Goal: Check status

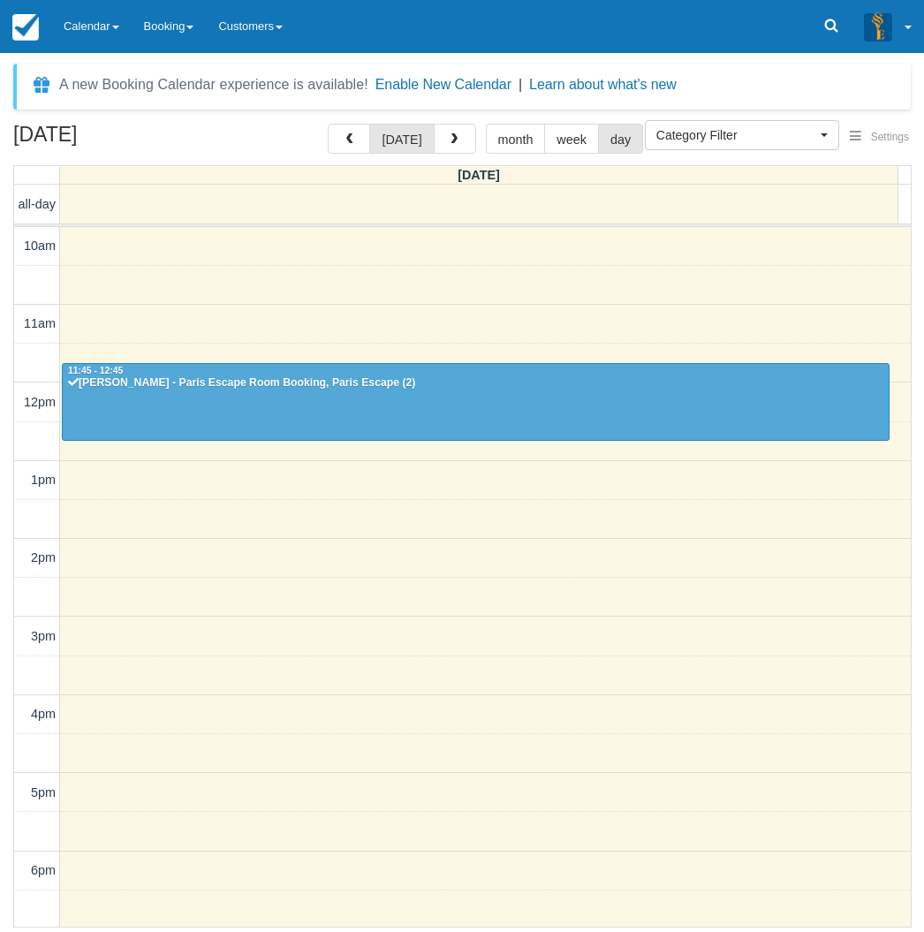
select select
click at [93, 31] on link "Calendar" at bounding box center [91, 26] width 80 height 53
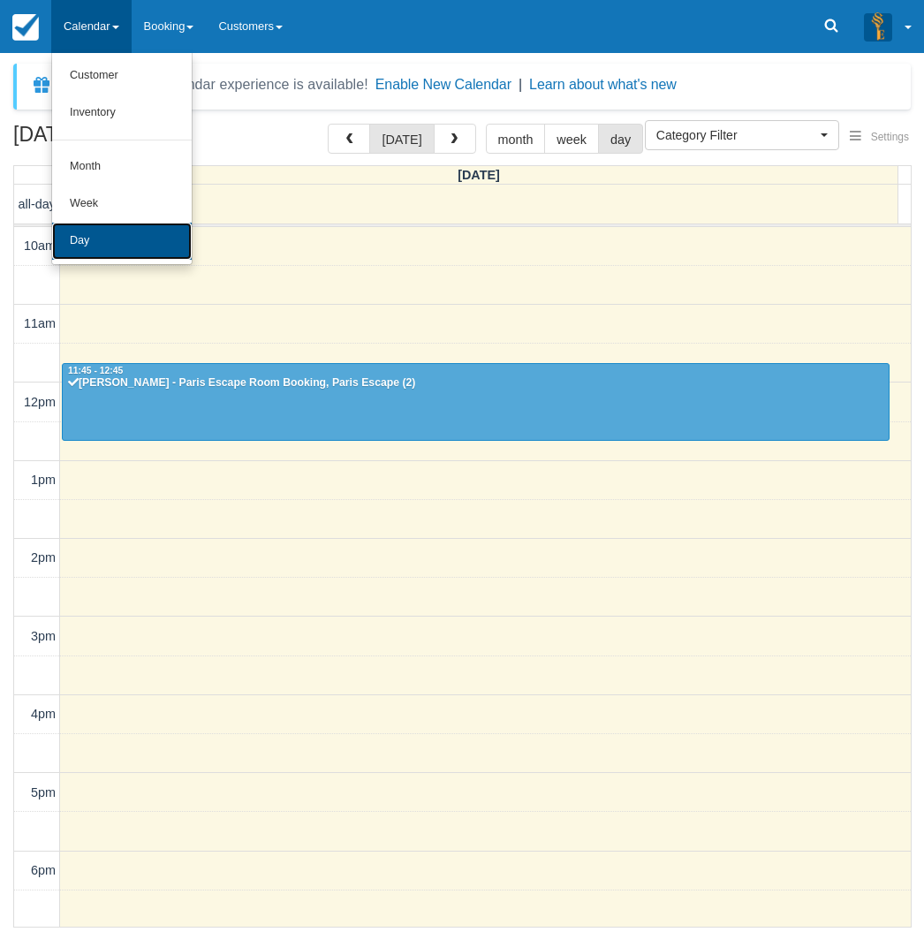
click at [121, 237] on link "Day" at bounding box center [122, 241] width 140 height 37
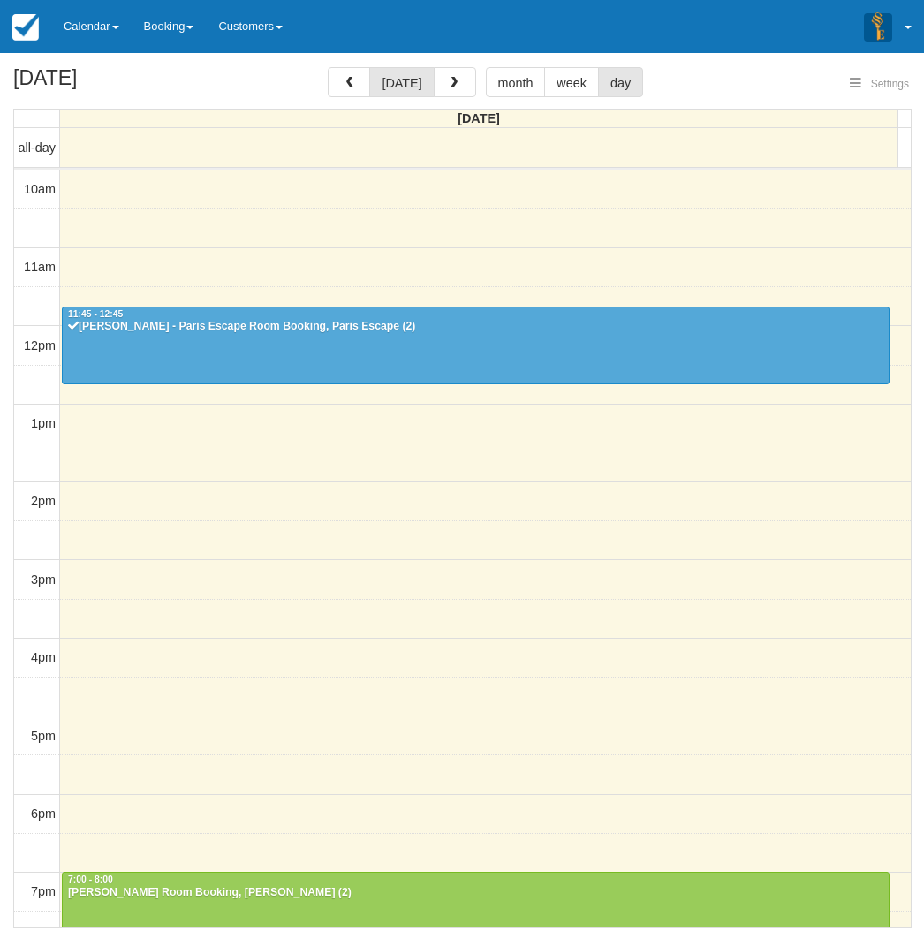
select select
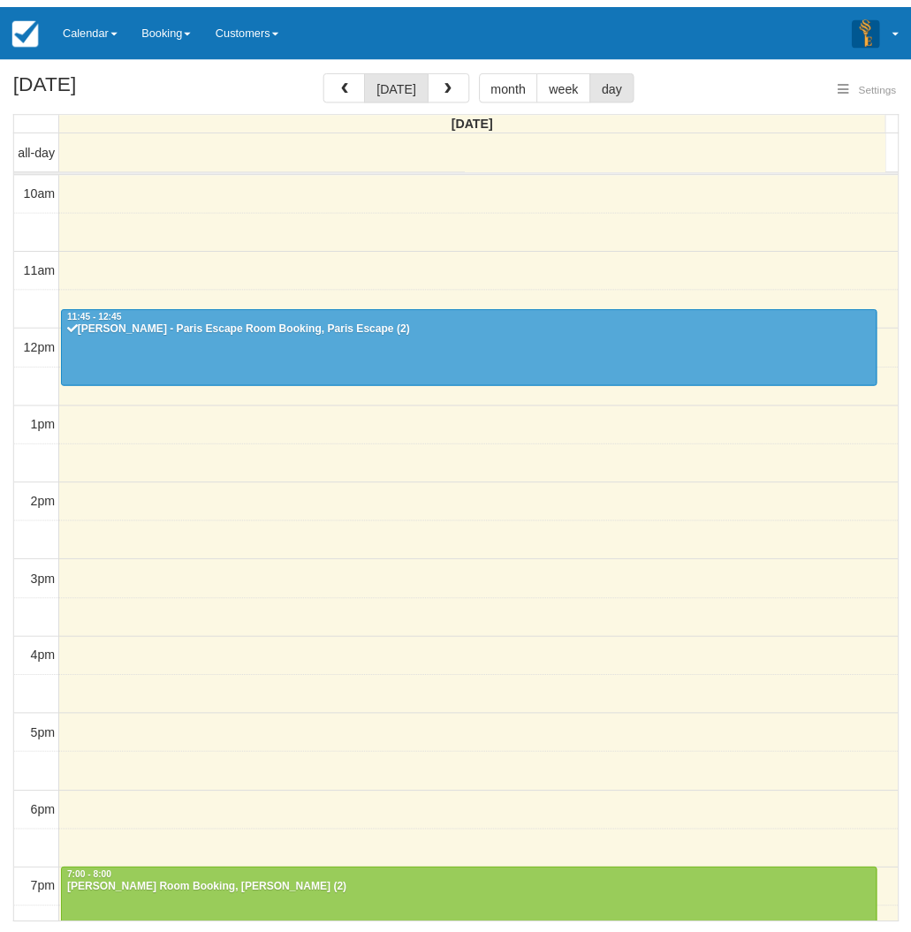
scroll to position [219, 0]
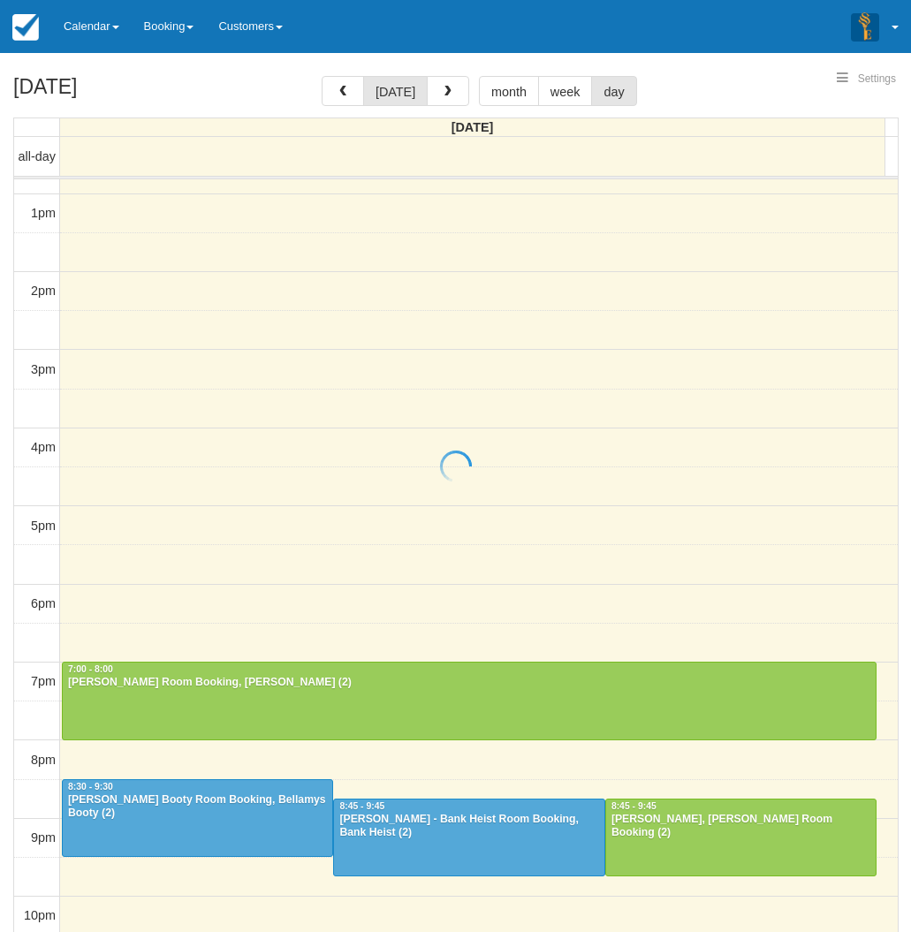
select select
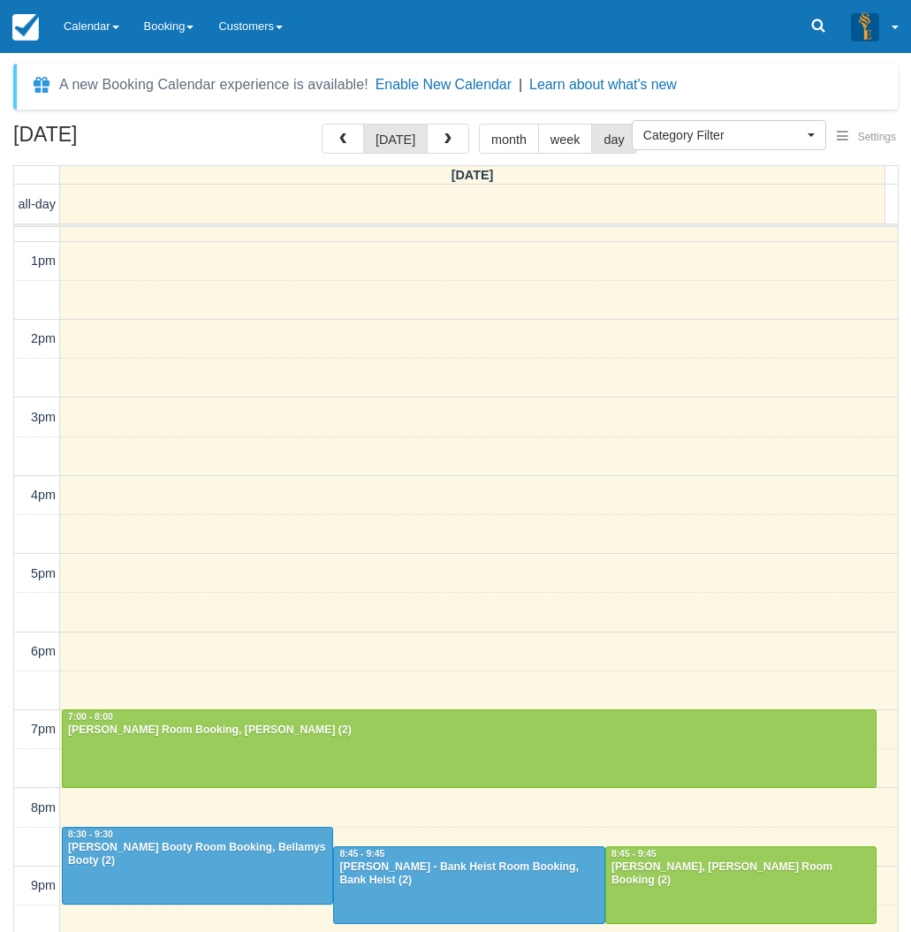
scroll to position [218, 0]
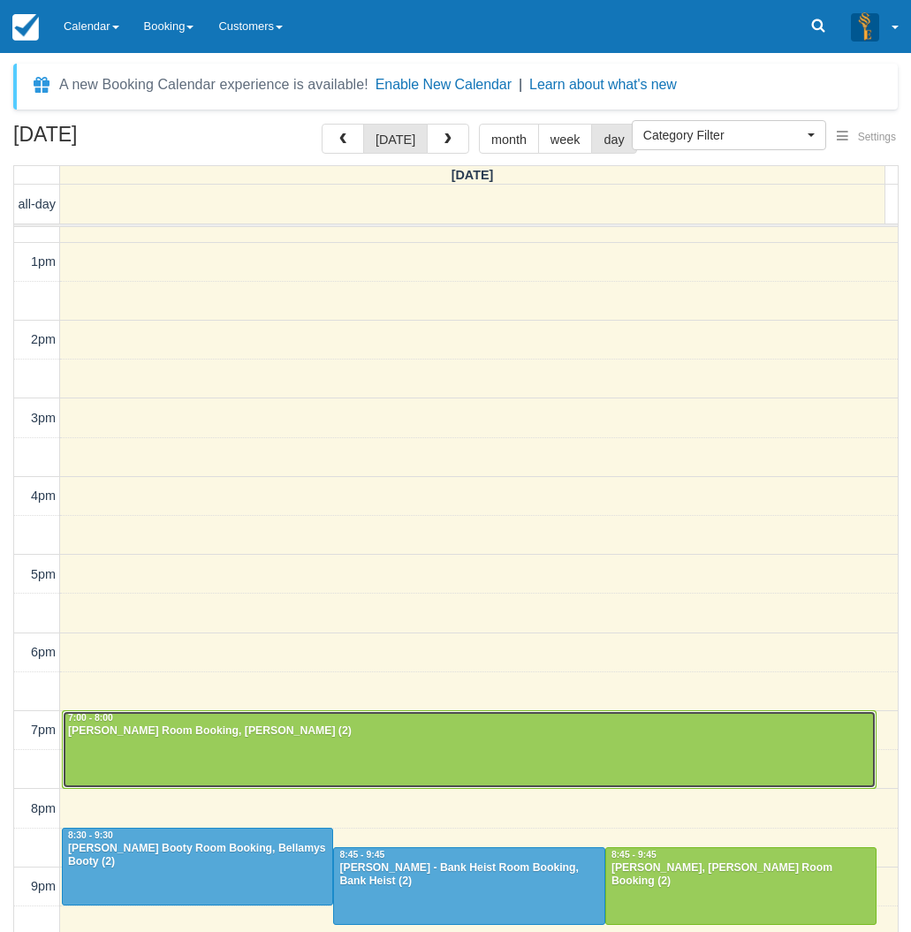
click at [265, 752] on div at bounding box center [469, 749] width 813 height 76
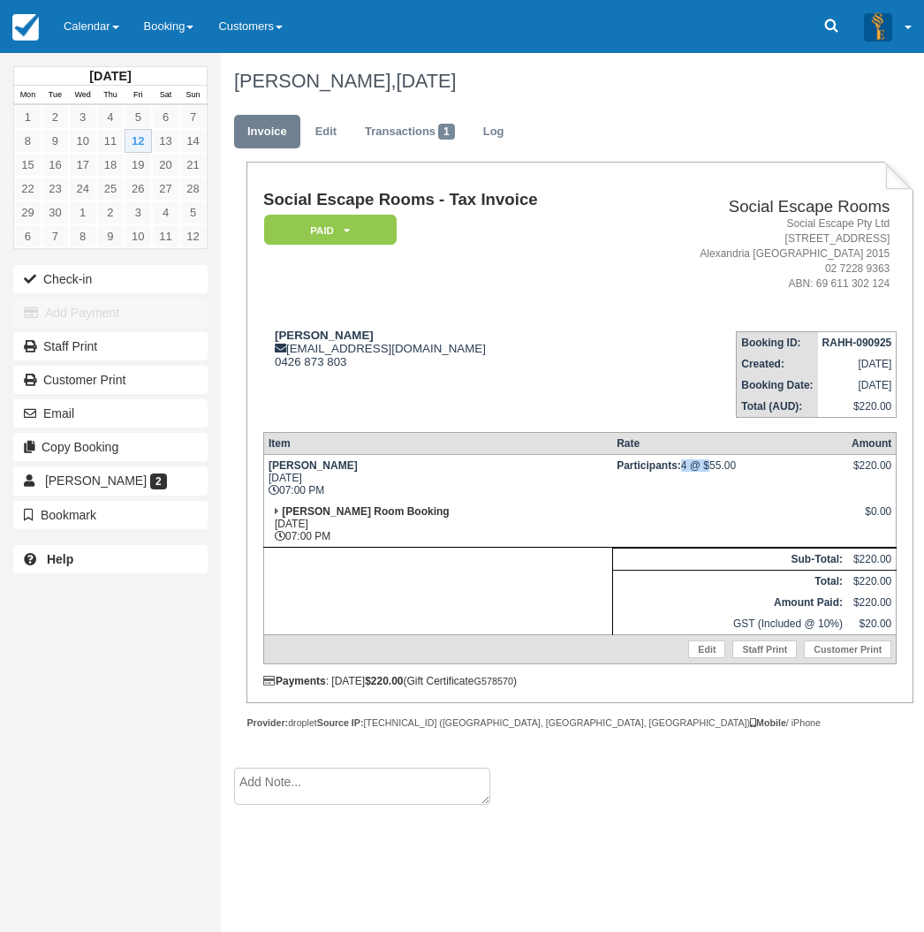
drag, startPoint x: 637, startPoint y: 465, endPoint x: 664, endPoint y: 473, distance: 28.5
click at [664, 473] on td "Participants: 4 @ $55.00" at bounding box center [729, 477] width 235 height 47
click at [641, 505] on td at bounding box center [729, 524] width 235 height 47
click at [101, 40] on link "Calendar" at bounding box center [91, 26] width 80 height 53
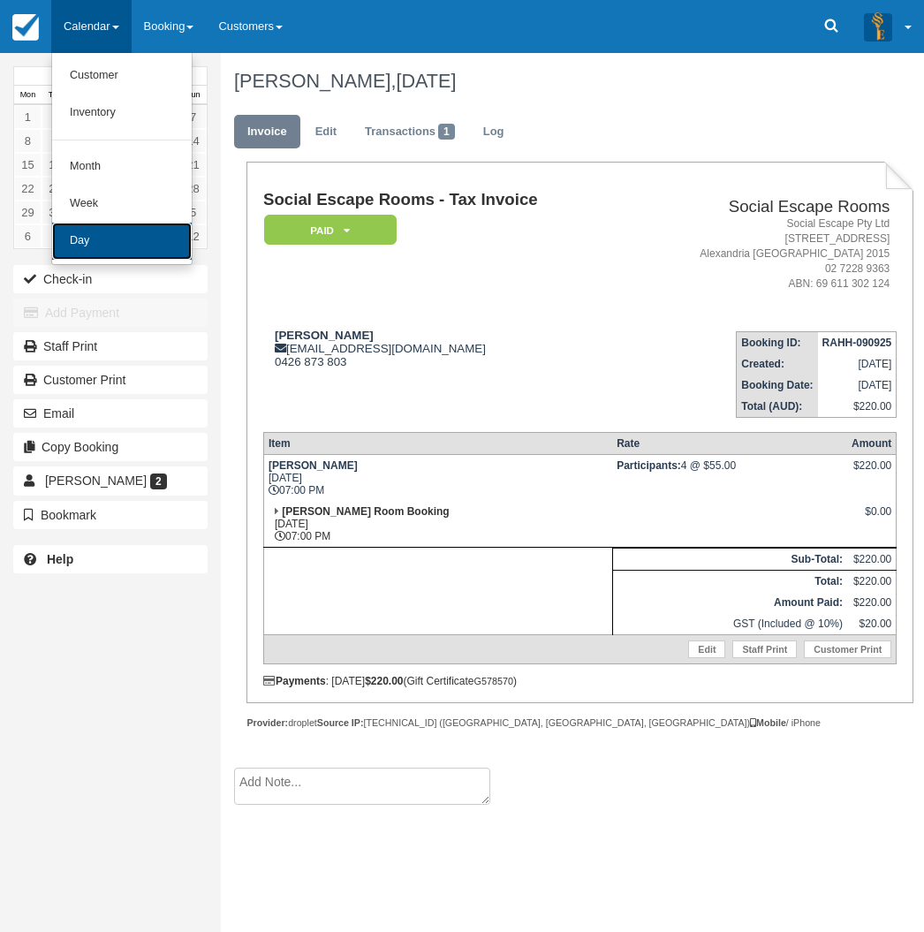
click at [154, 246] on link "Day" at bounding box center [122, 241] width 140 height 37
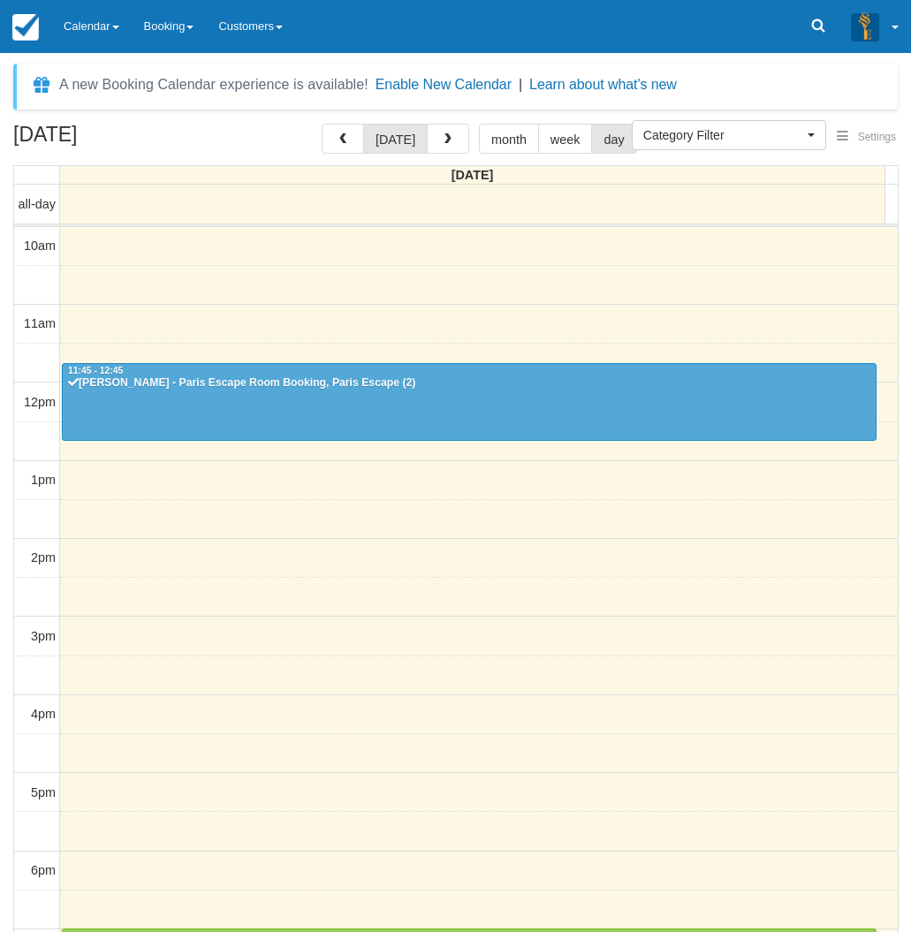
select select
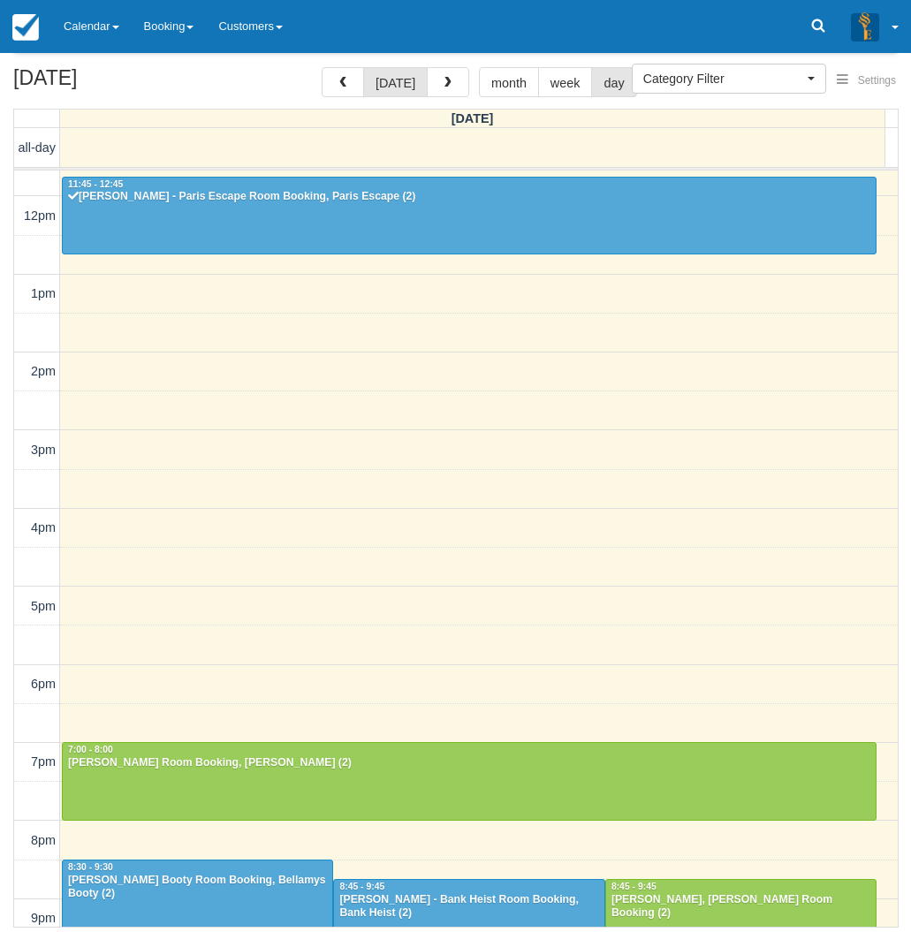
scroll to position [218, 0]
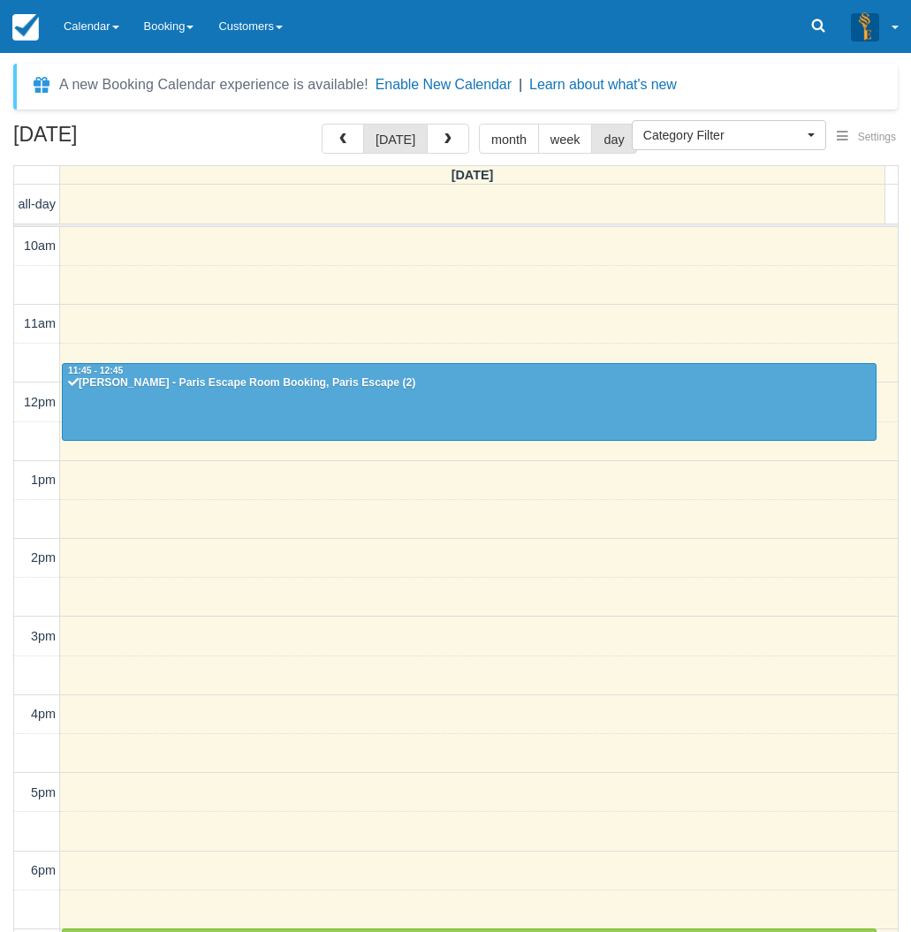
select select
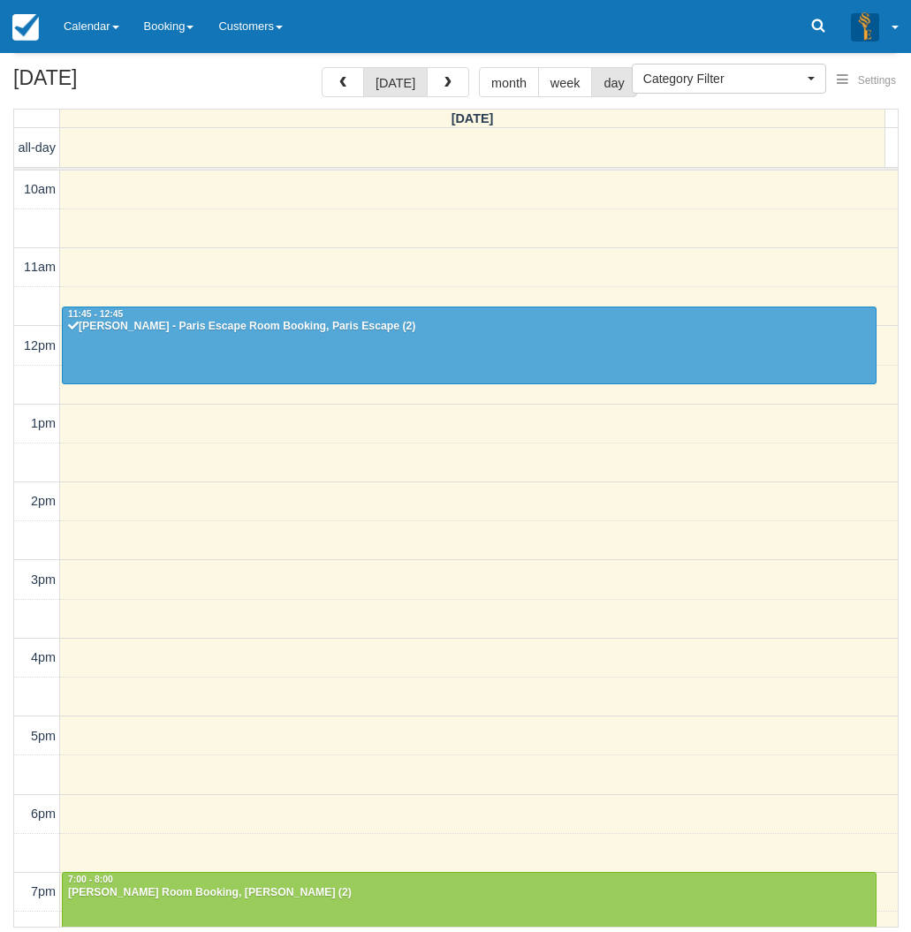
scroll to position [219, 0]
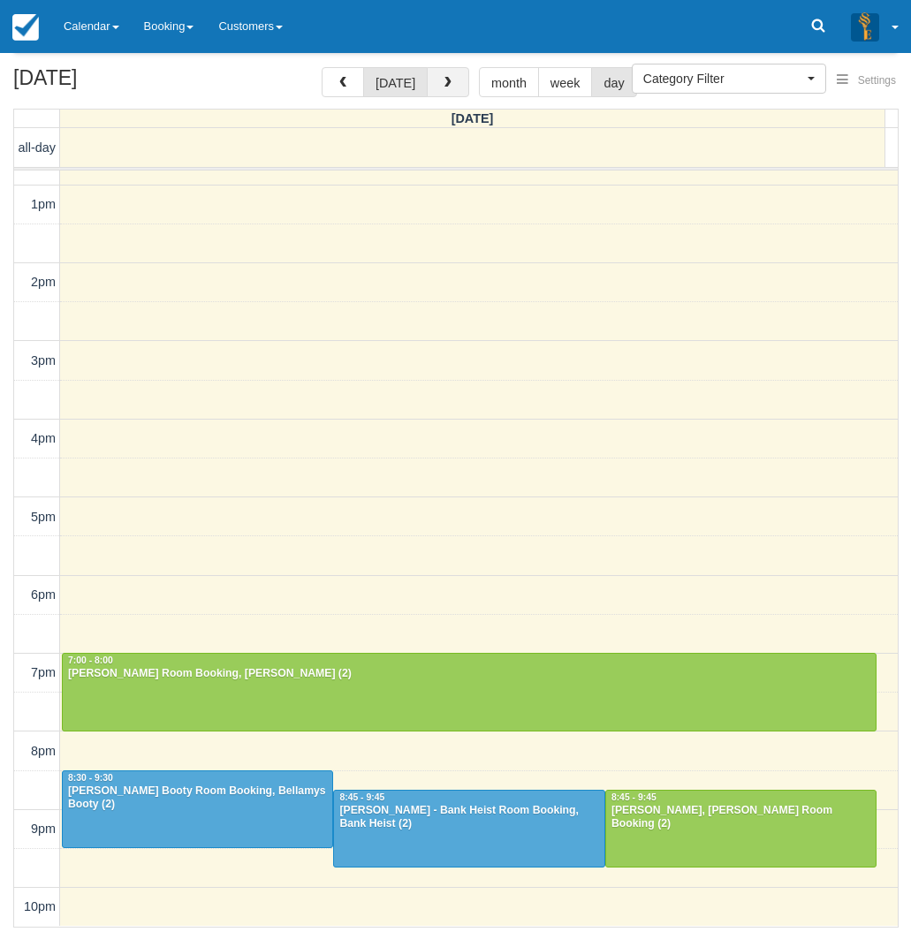
click at [450, 73] on button "button" at bounding box center [448, 82] width 42 height 30
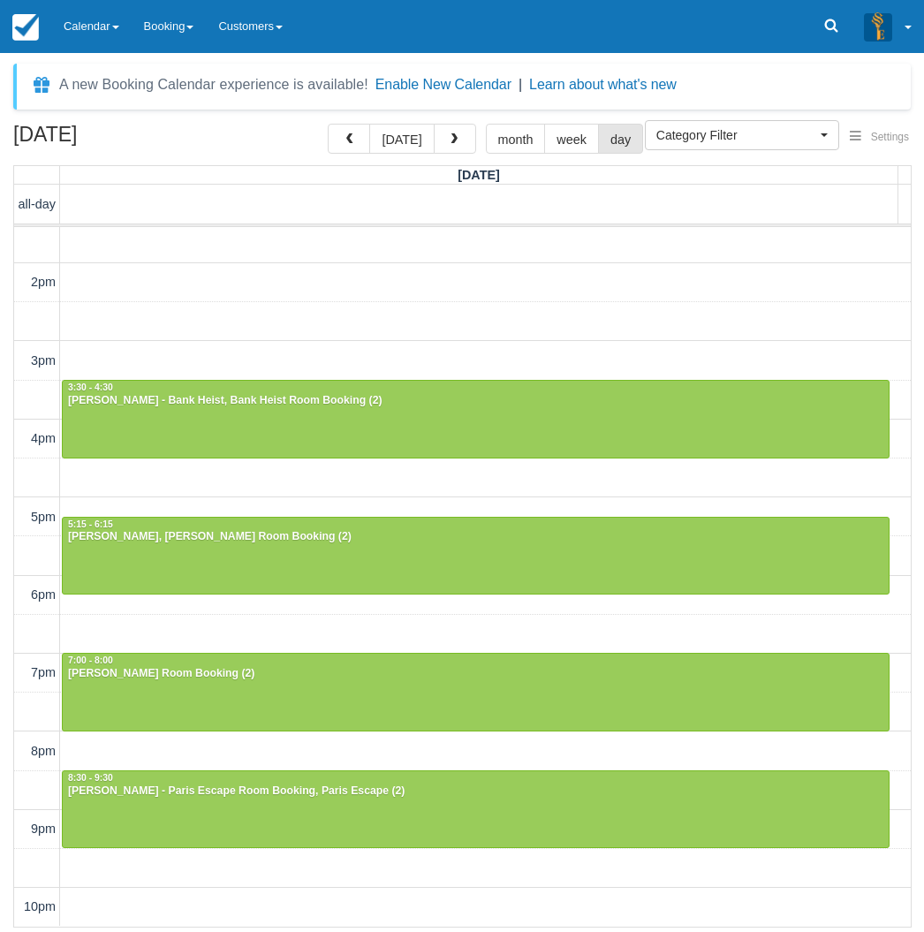
scroll to position [275, 0]
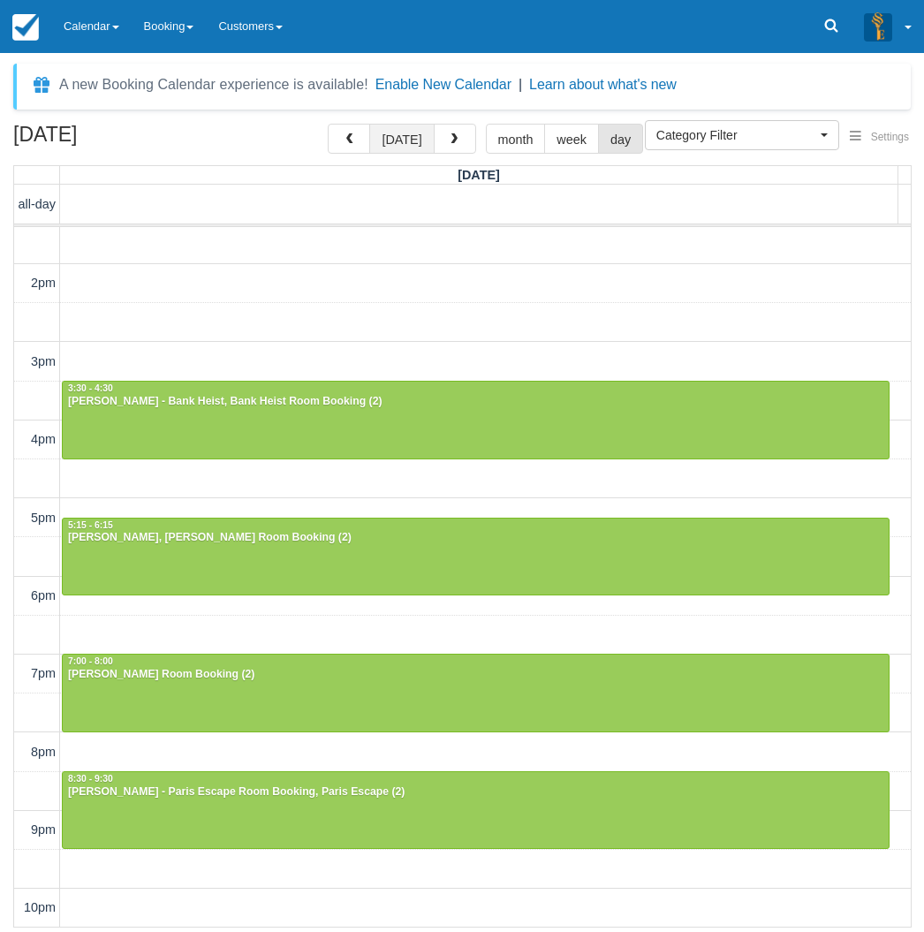
click at [405, 147] on button "[DATE]" at bounding box center [401, 139] width 64 height 30
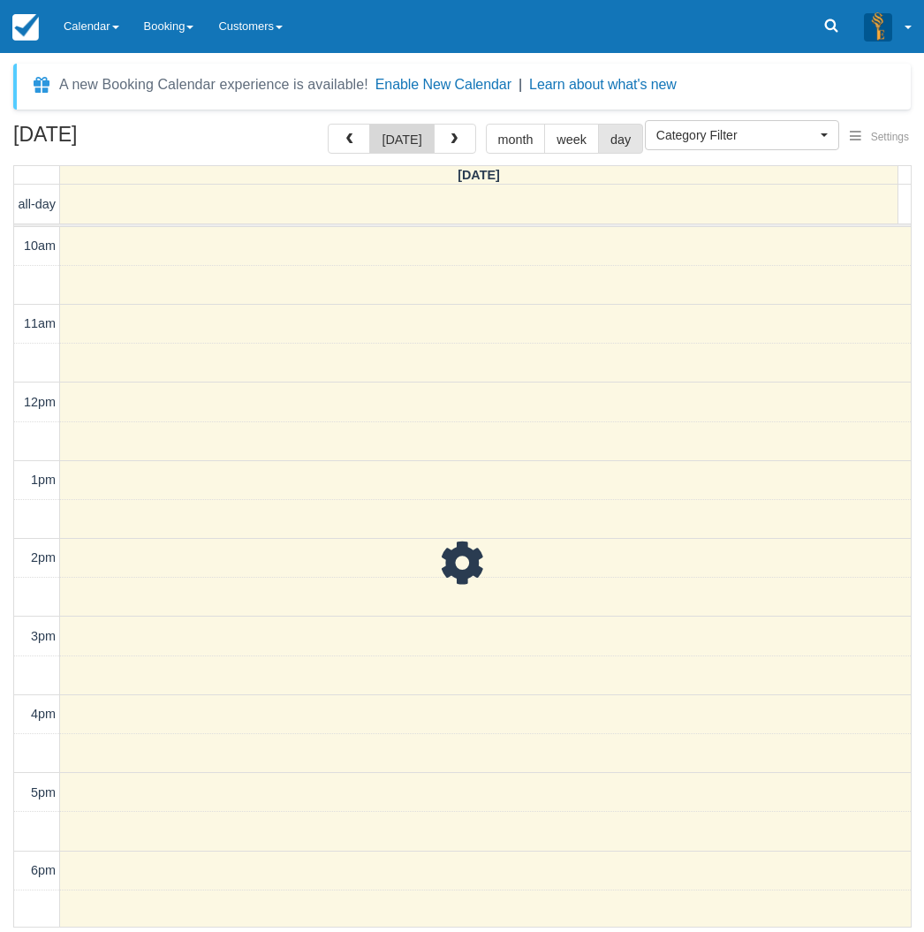
scroll to position [276, 0]
